Goal: Information Seeking & Learning: Understand process/instructions

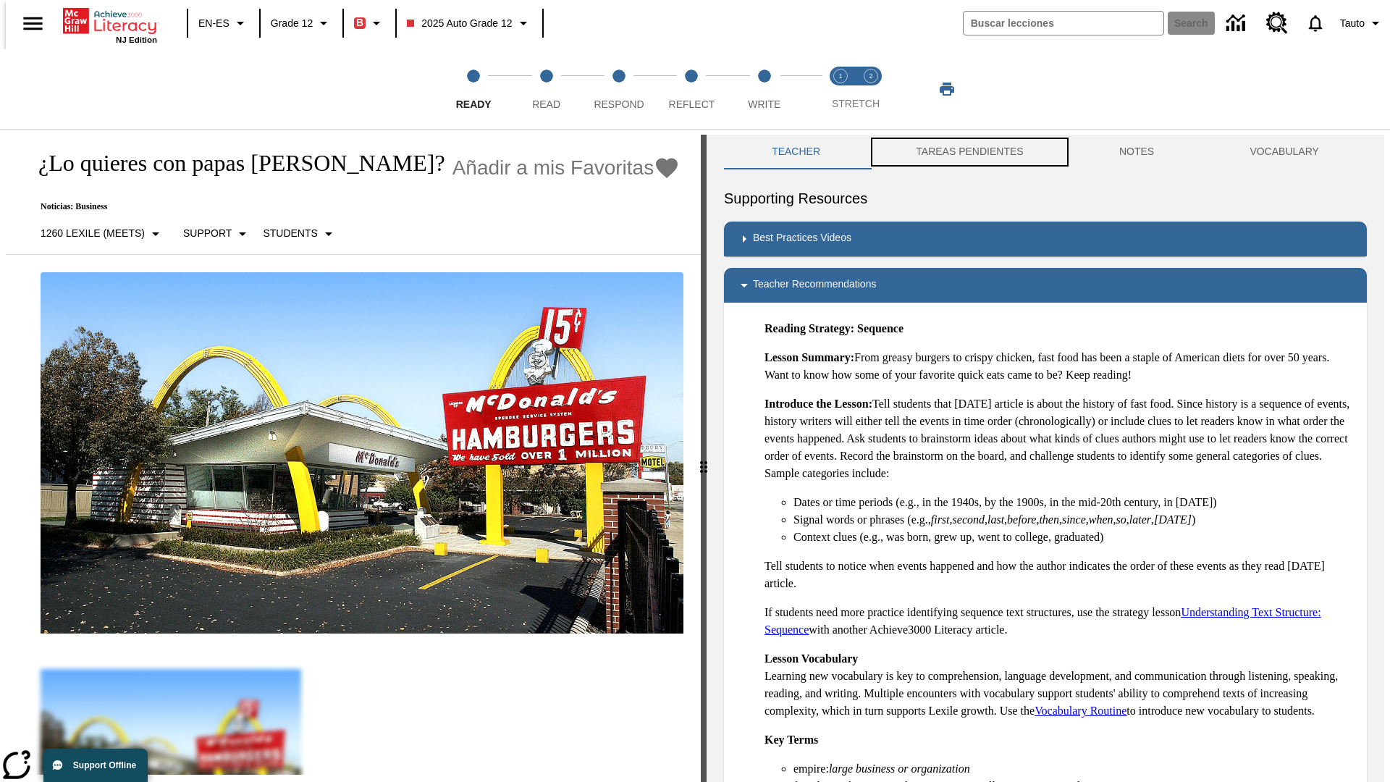
click at [959, 152] on button "TAREAS PENDIENTES" at bounding box center [969, 152] width 203 height 35
click at [968, 152] on button "TAREAS PENDIENTES" at bounding box center [969, 152] width 203 height 35
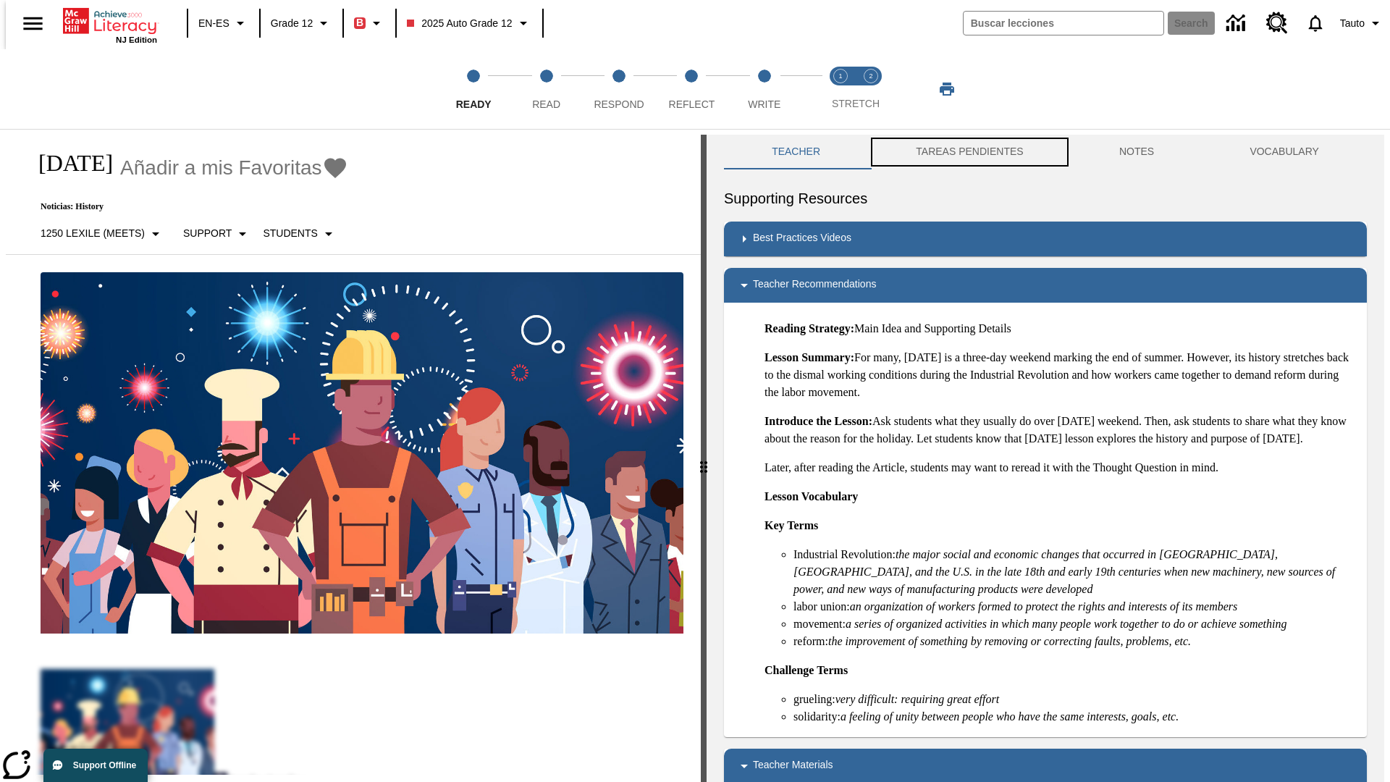
click at [968, 152] on button "TAREAS PENDIENTES" at bounding box center [969, 152] width 203 height 35
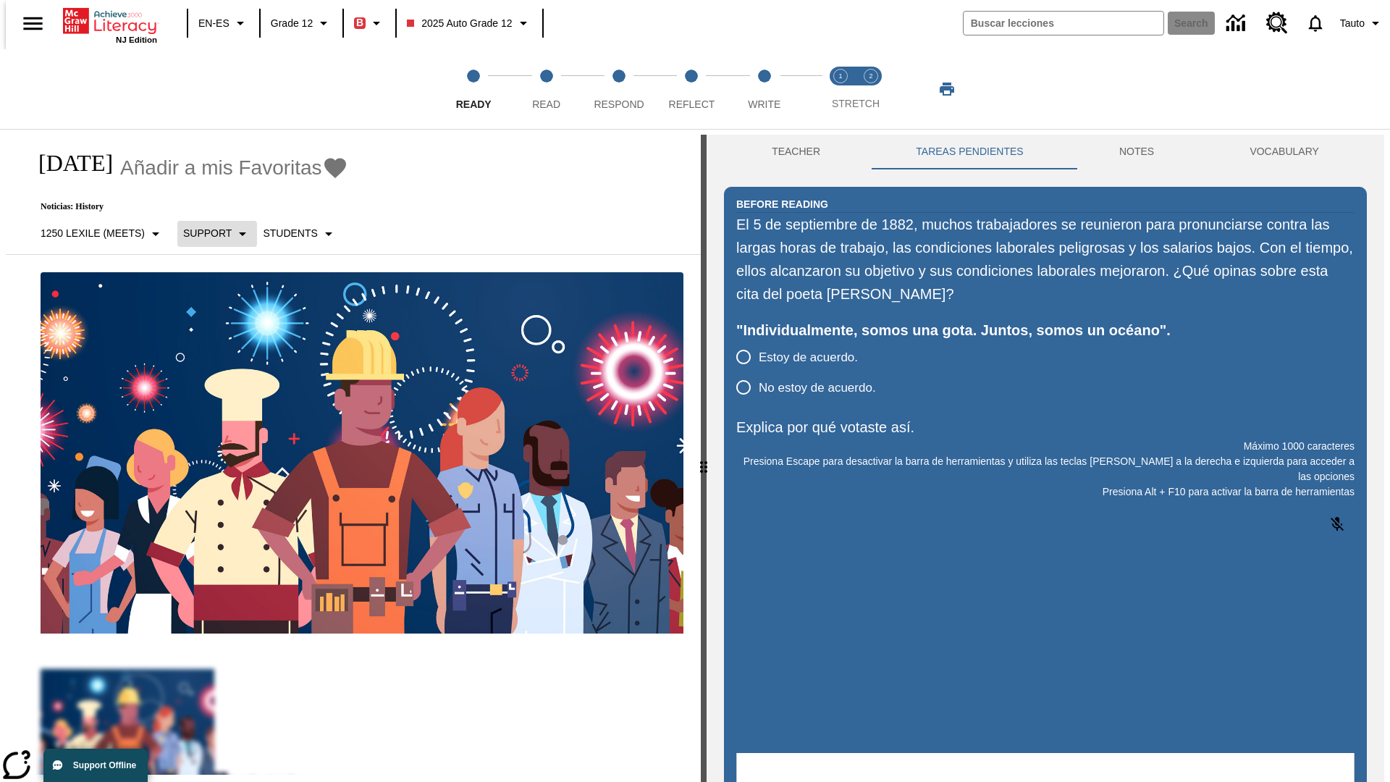
click at [209, 233] on p "Support" at bounding box center [207, 233] width 49 height 15
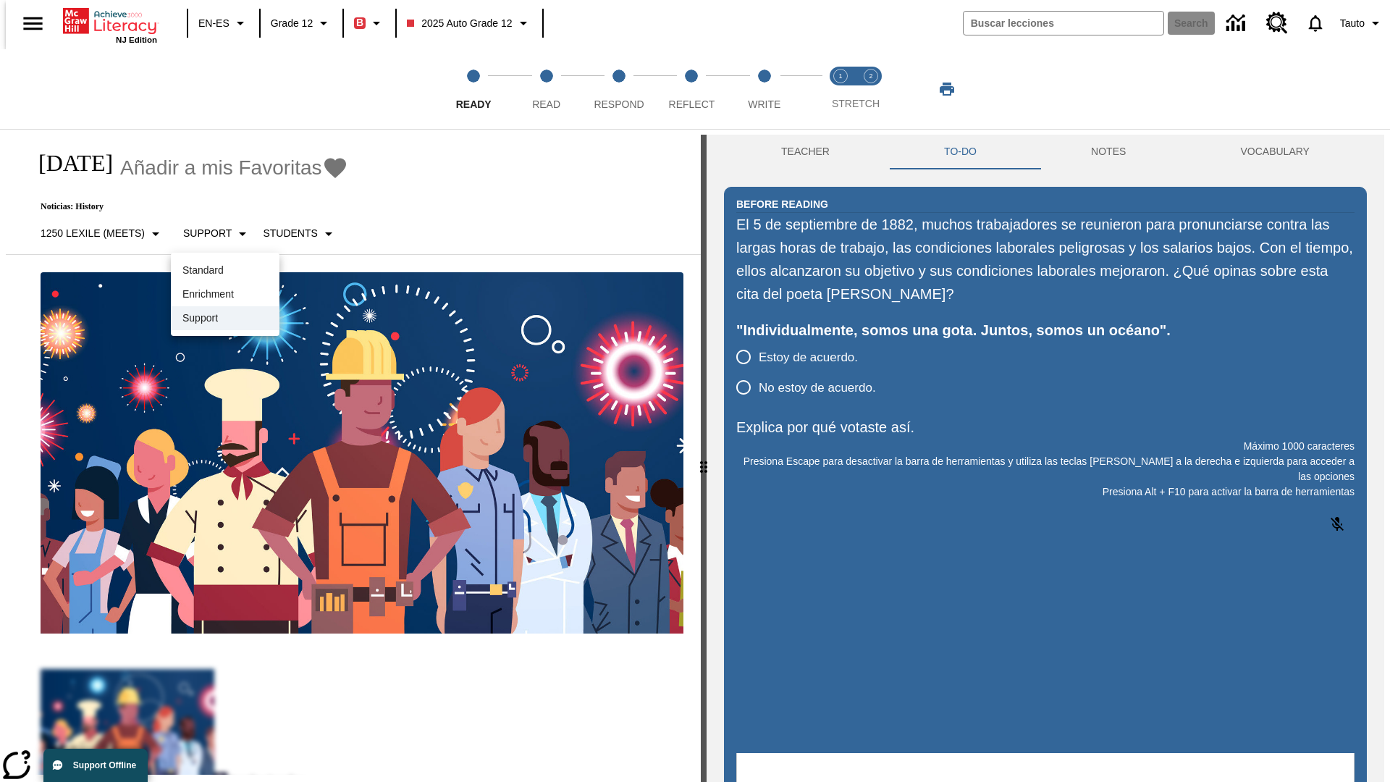
click at [225, 318] on p "Support" at bounding box center [224, 318] width 85 height 15
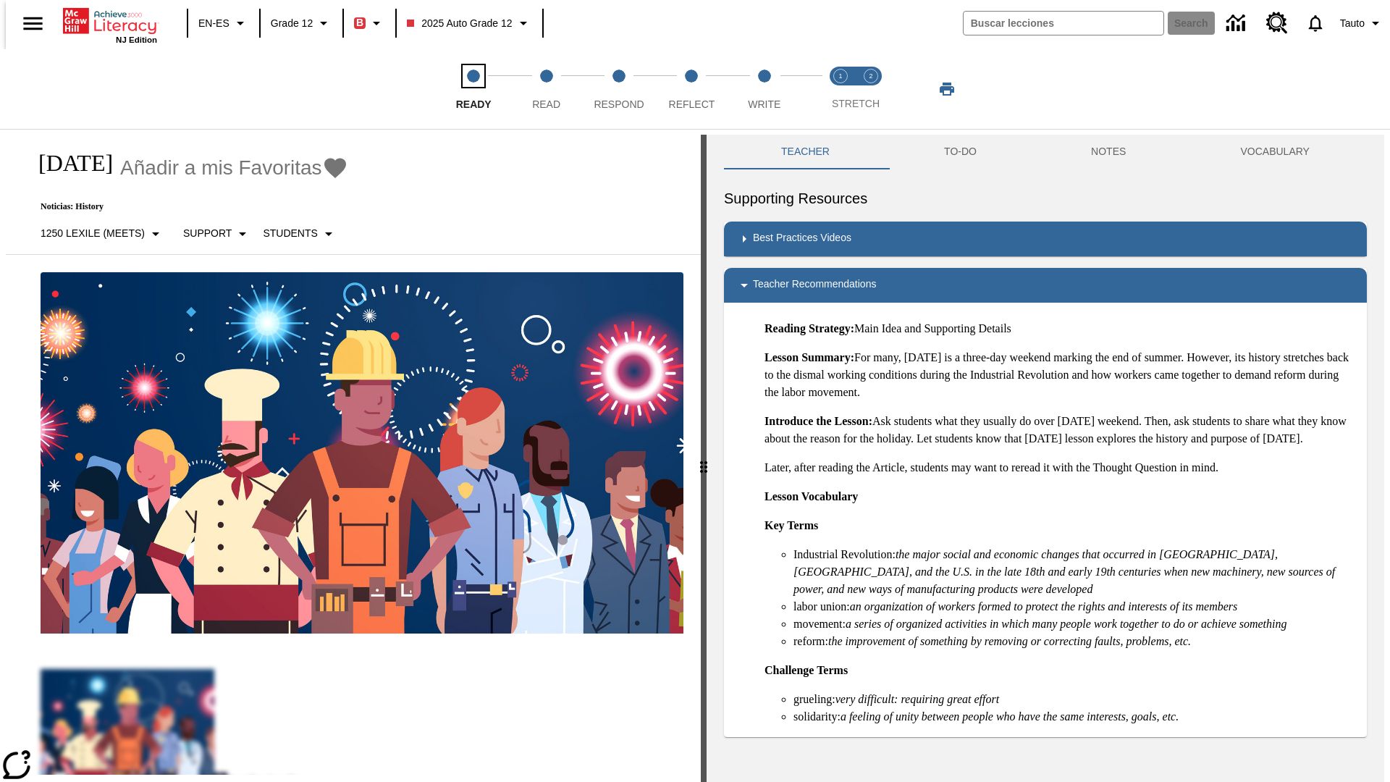
click at [474, 89] on span "Ready" at bounding box center [473, 98] width 35 height 26
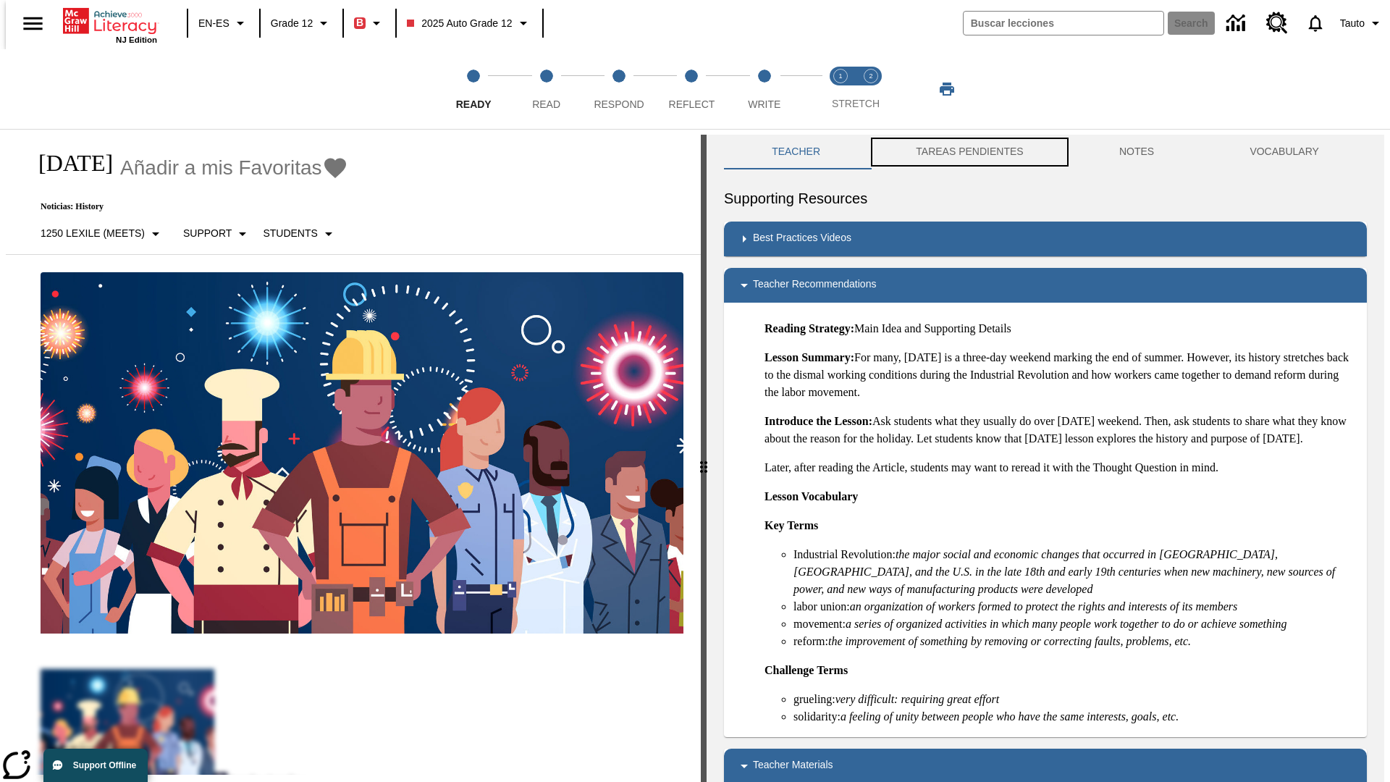
click at [959, 152] on button "TAREAS PENDIENTES" at bounding box center [969, 152] width 203 height 35
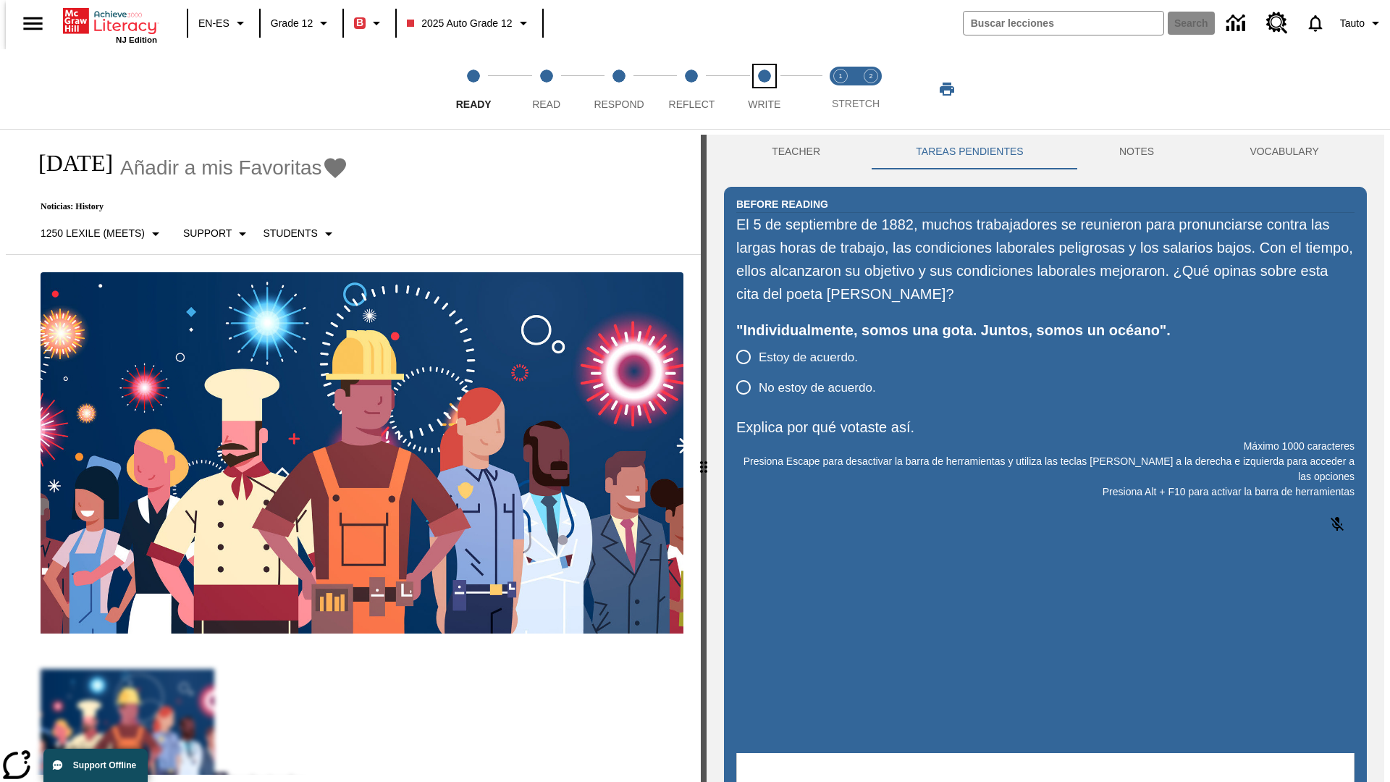
click at [764, 89] on span "Write" at bounding box center [764, 98] width 33 height 26
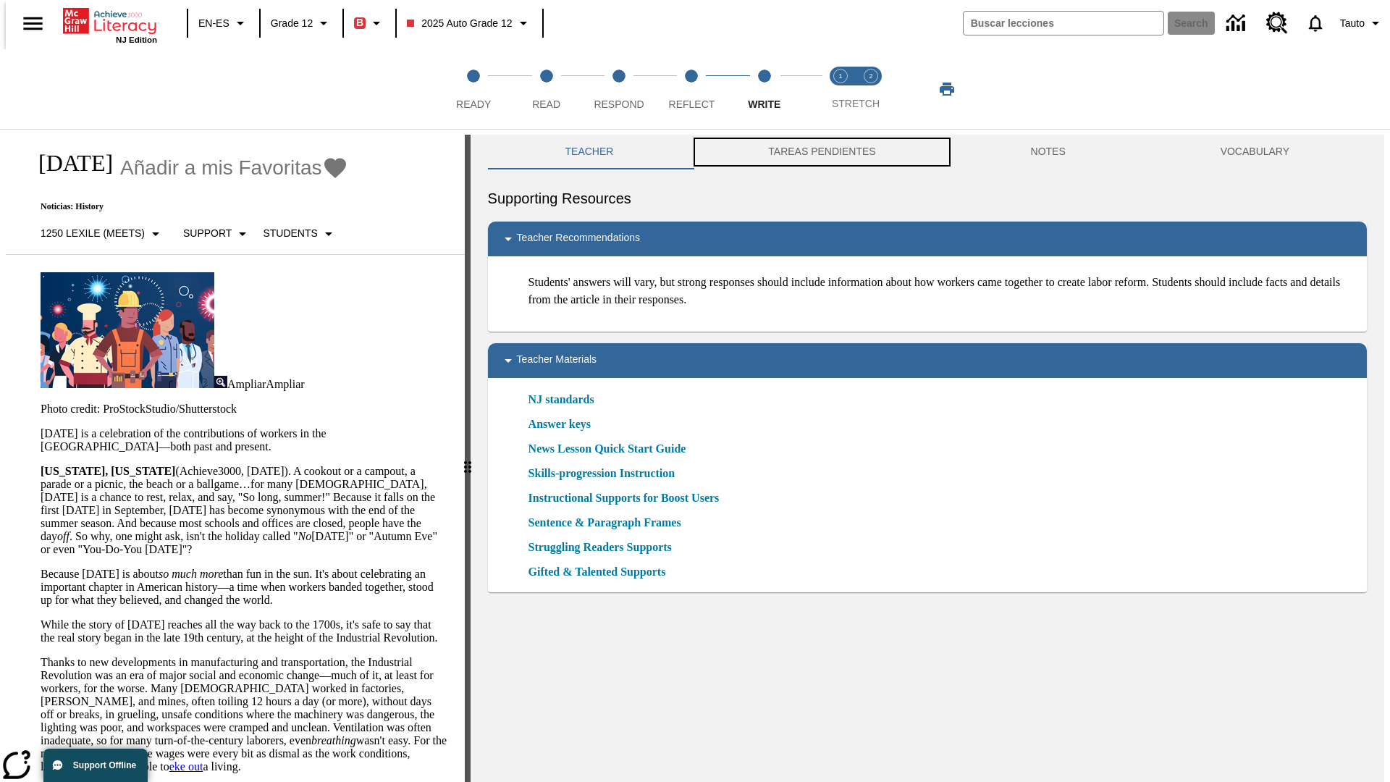
scroll to position [1, 0]
click at [812, 152] on button "TAREAS PENDIENTES" at bounding box center [822, 151] width 262 height 35
